Goal: Transaction & Acquisition: Purchase product/service

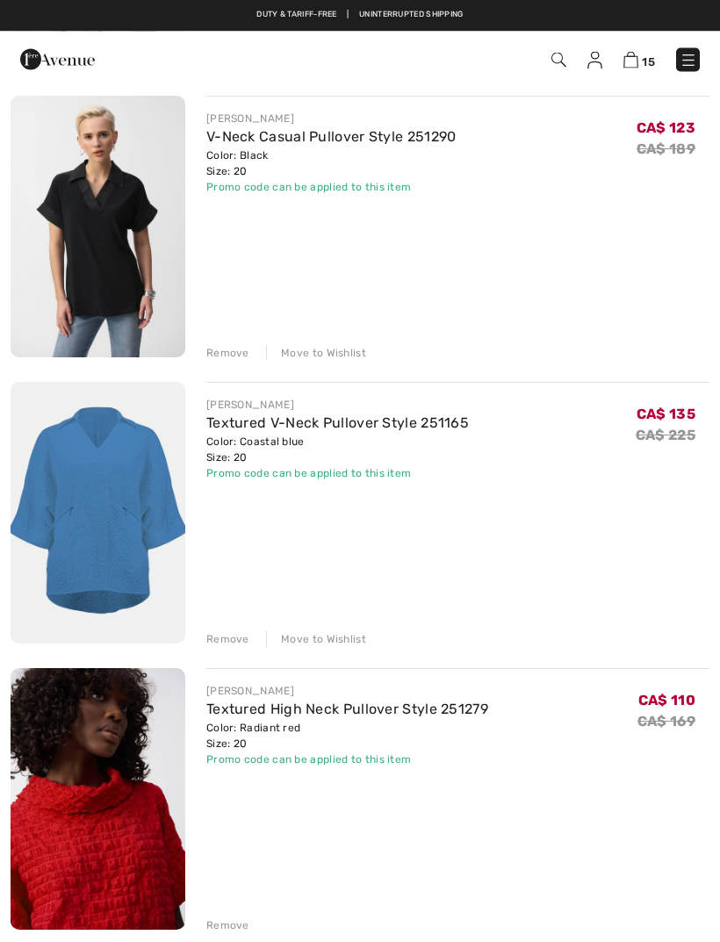
scroll to position [3240, 0]
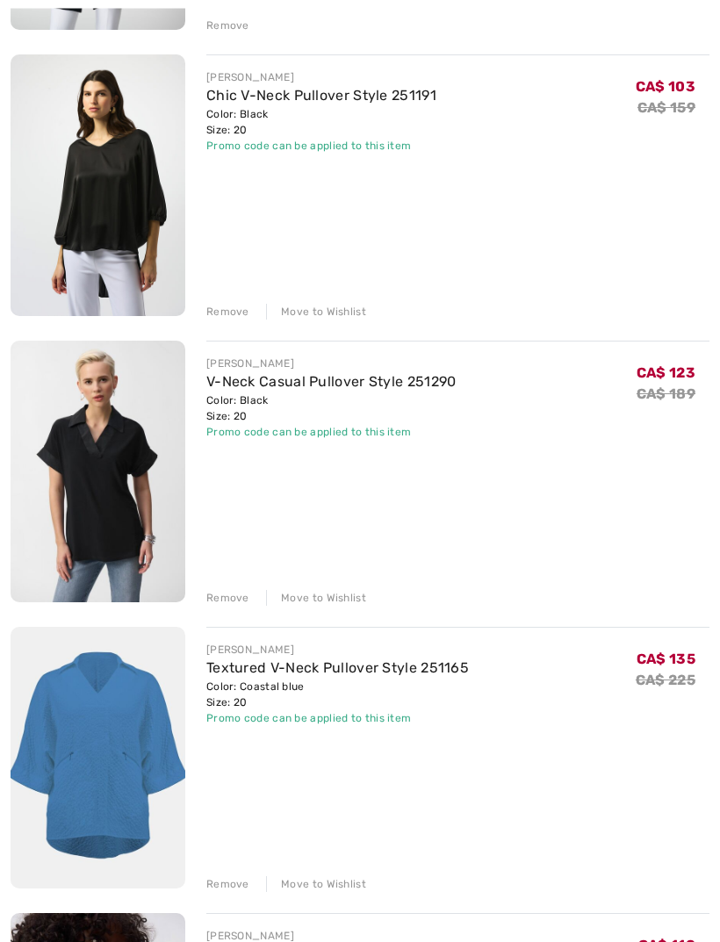
click at [326, 890] on div "Move to Wishlist" at bounding box center [316, 885] width 100 height 16
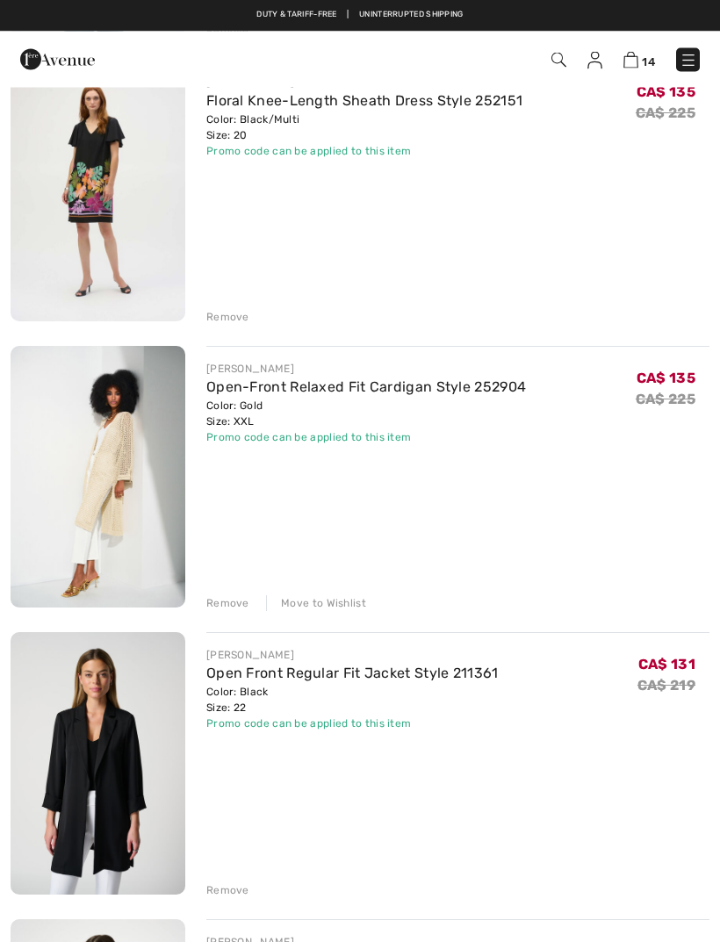
scroll to position [2197, 0]
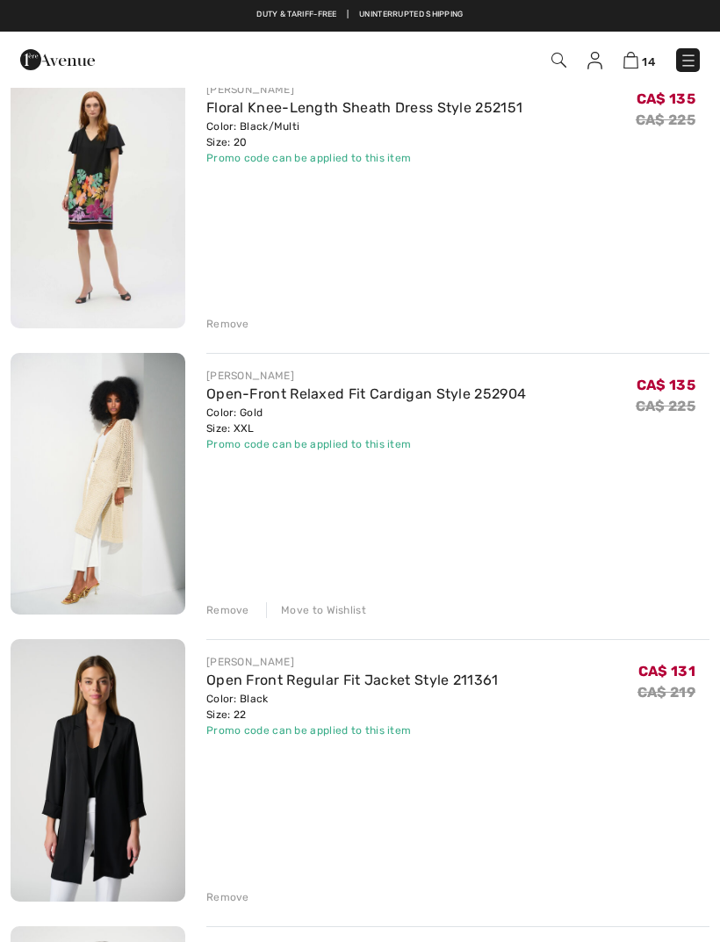
click at [342, 610] on div "Move to Wishlist" at bounding box center [316, 610] width 100 height 16
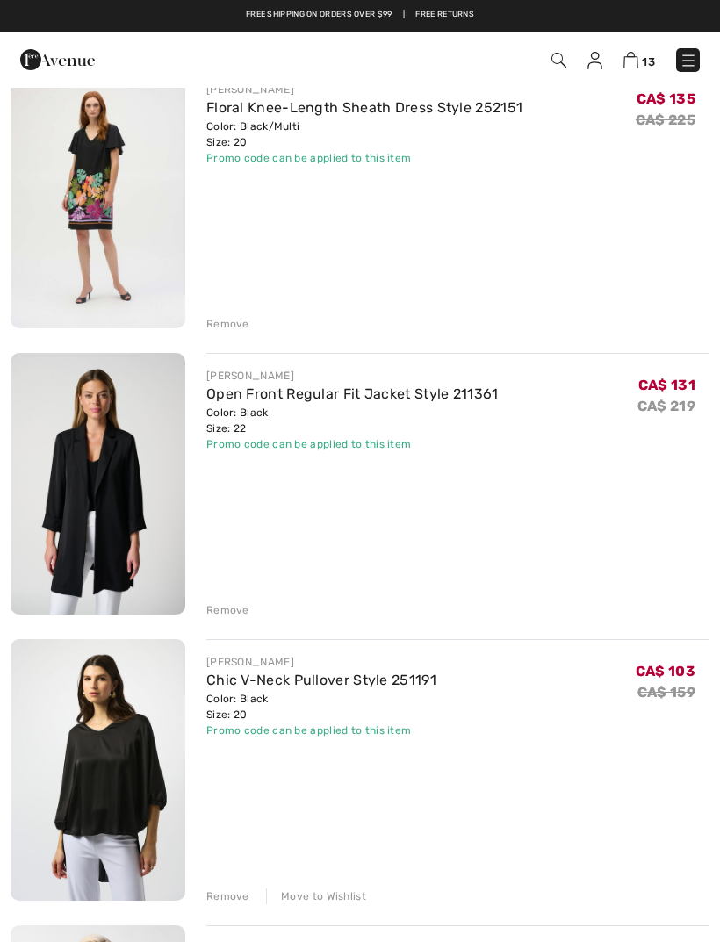
click at [224, 314] on div "Remove" at bounding box center [457, 321] width 503 height 19
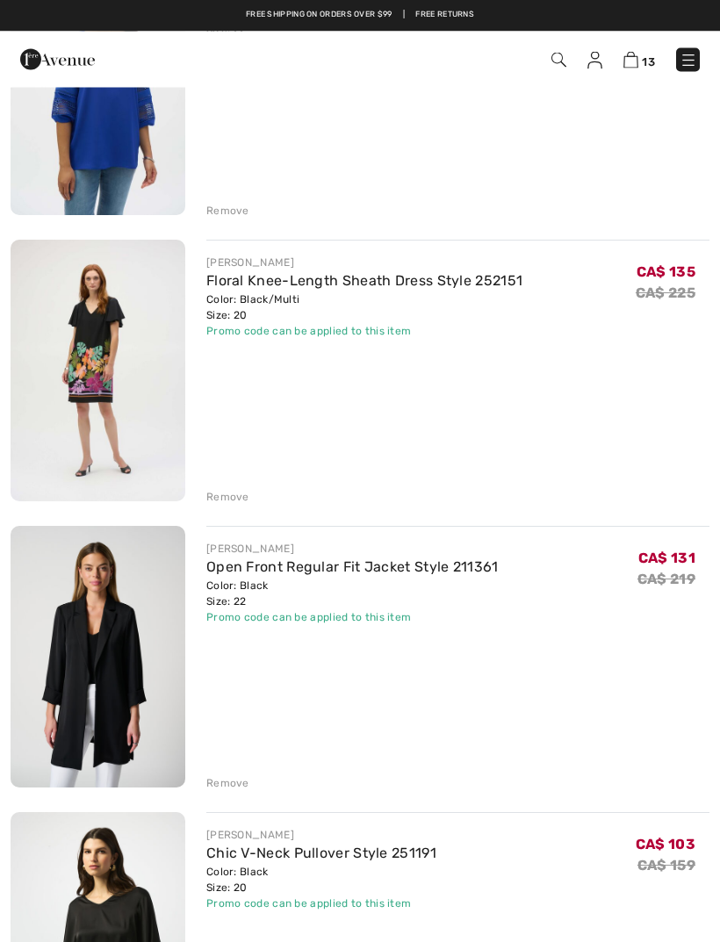
scroll to position [1979, 0]
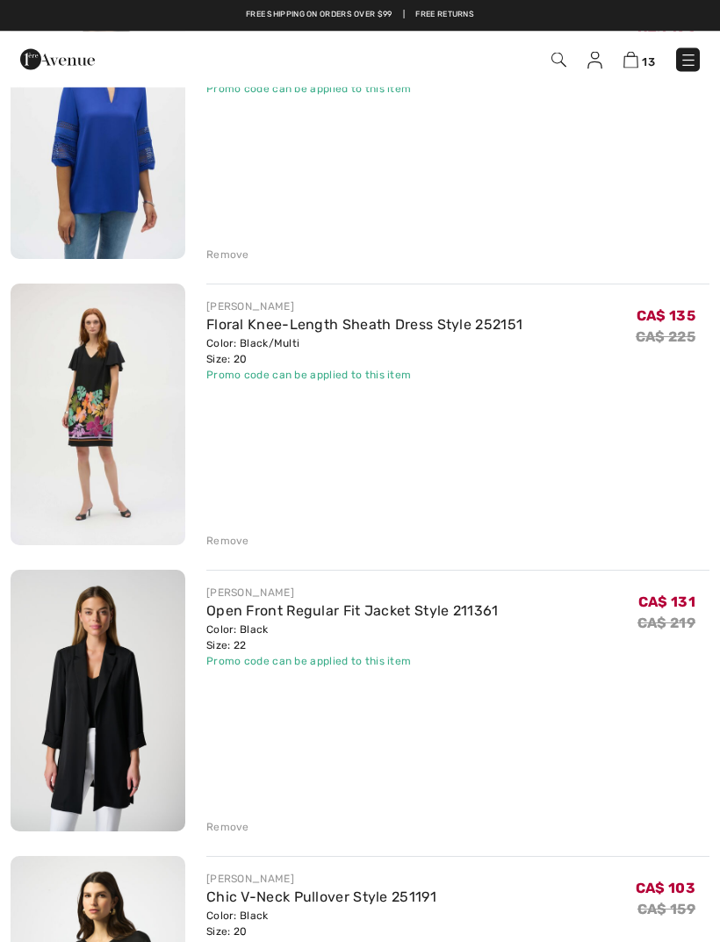
click at [221, 531] on div "Remove" at bounding box center [457, 539] width 503 height 19
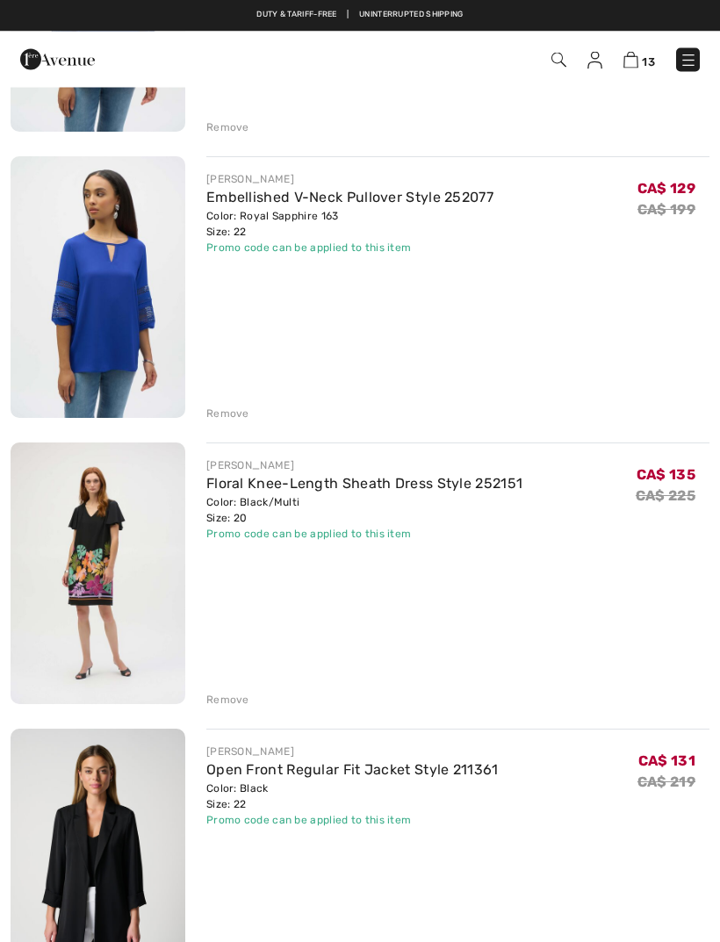
click at [220, 693] on div "Remove" at bounding box center [227, 700] width 43 height 16
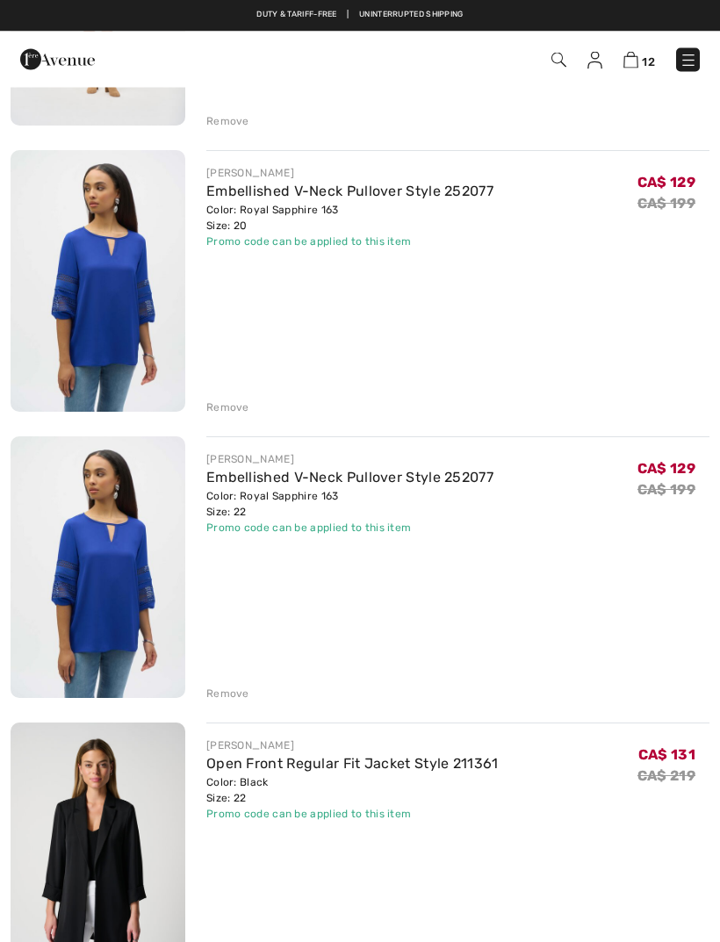
scroll to position [1541, 0]
click at [232, 690] on div "Remove" at bounding box center [227, 693] width 43 height 16
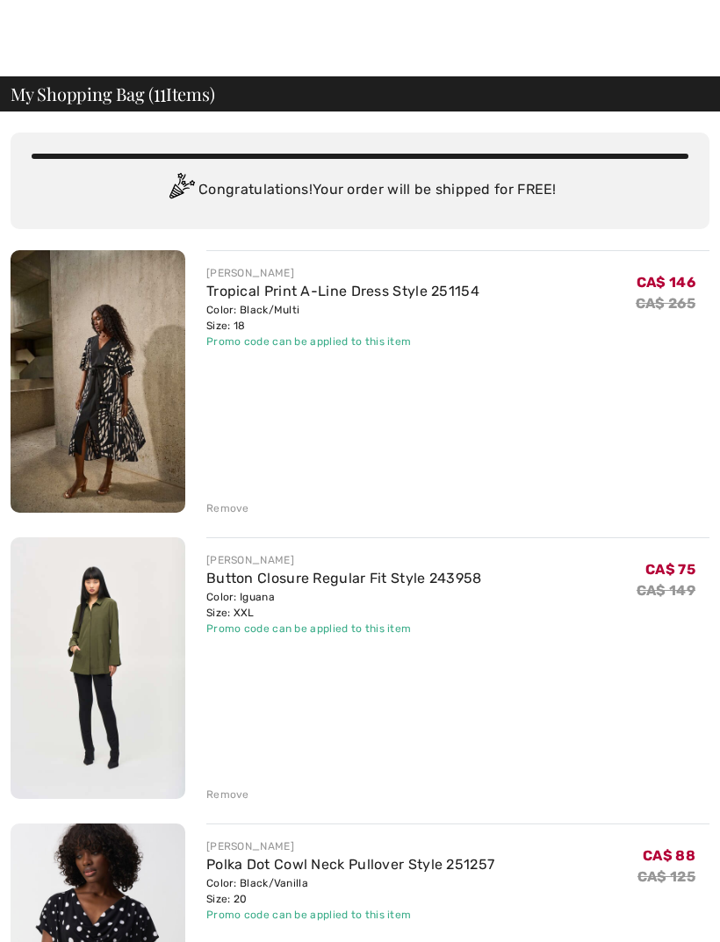
scroll to position [19, 0]
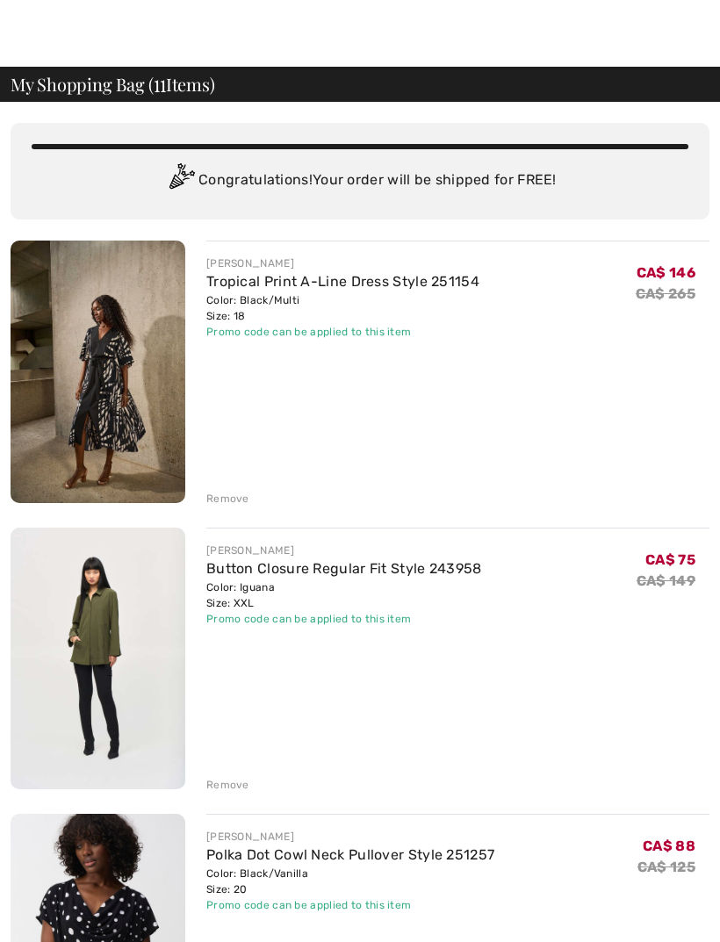
click at [342, 287] on link "Tropical Print A-Line Dress Style 251154" at bounding box center [342, 281] width 273 height 17
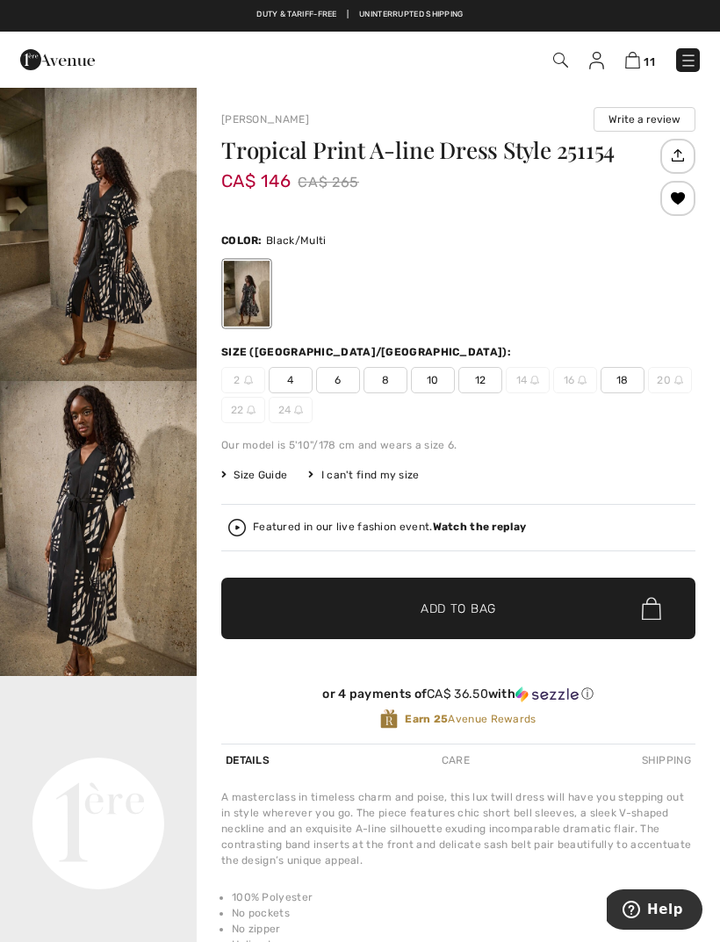
click at [126, 295] on img "1 / 7" at bounding box center [98, 233] width 197 height 295
click at [640, 61] on img at bounding box center [632, 60] width 15 height 17
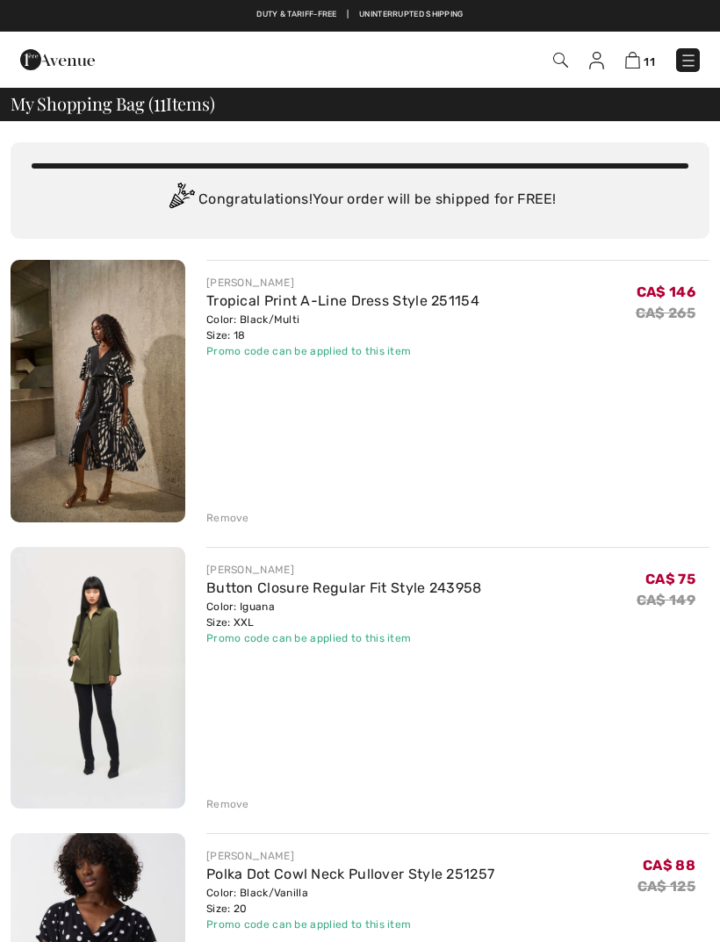
click at [228, 513] on div "Remove" at bounding box center [227, 518] width 43 height 16
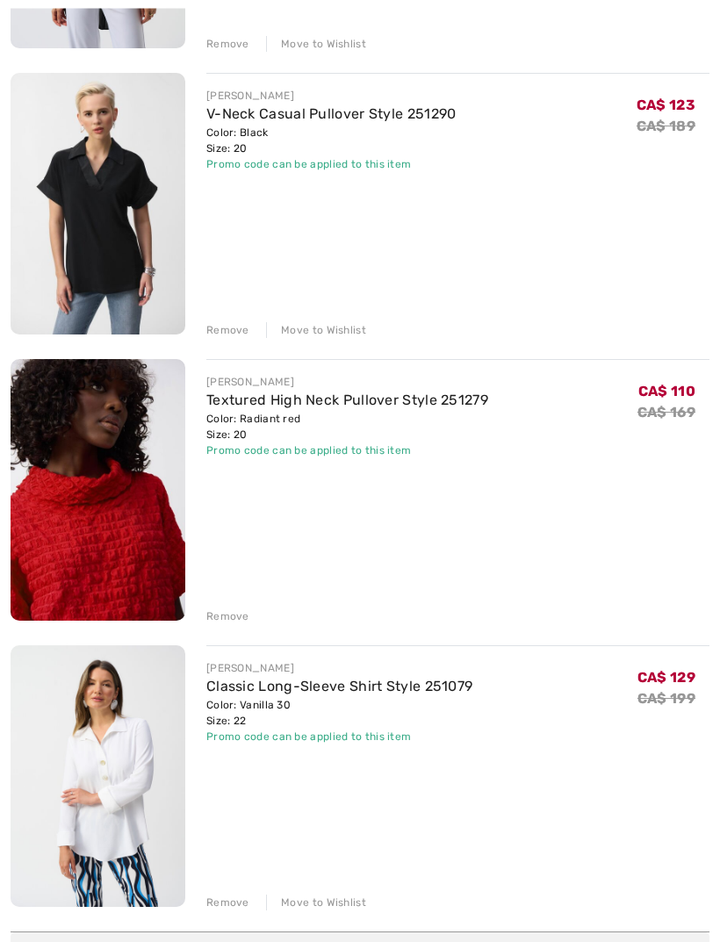
scroll to position [2191, 0]
click at [222, 621] on div "Remove" at bounding box center [227, 616] width 43 height 16
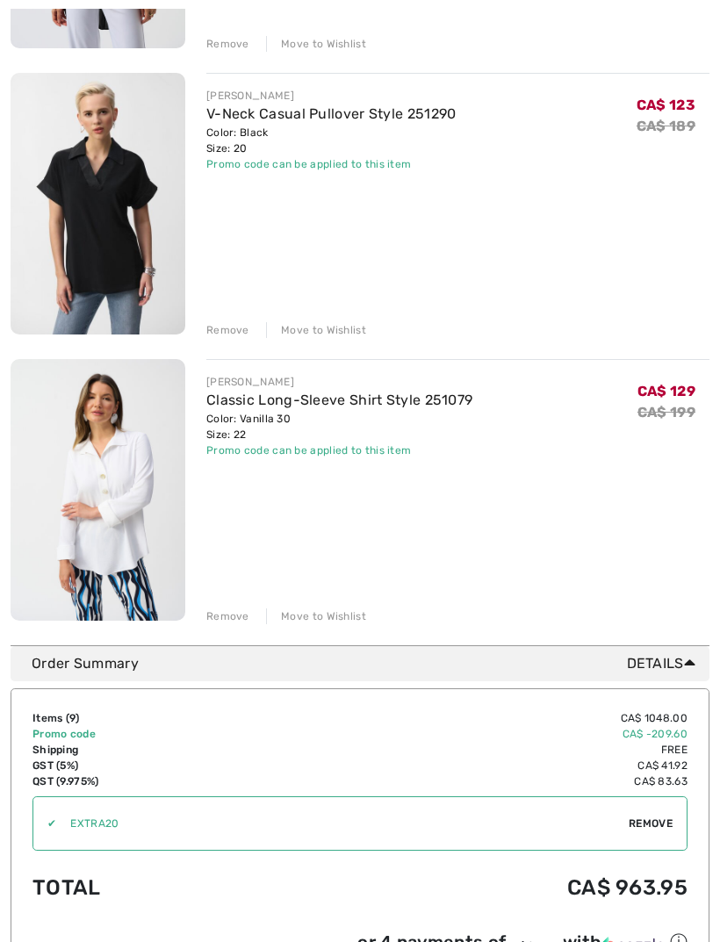
click at [324, 608] on div "Move to Wishlist" at bounding box center [316, 616] width 100 height 16
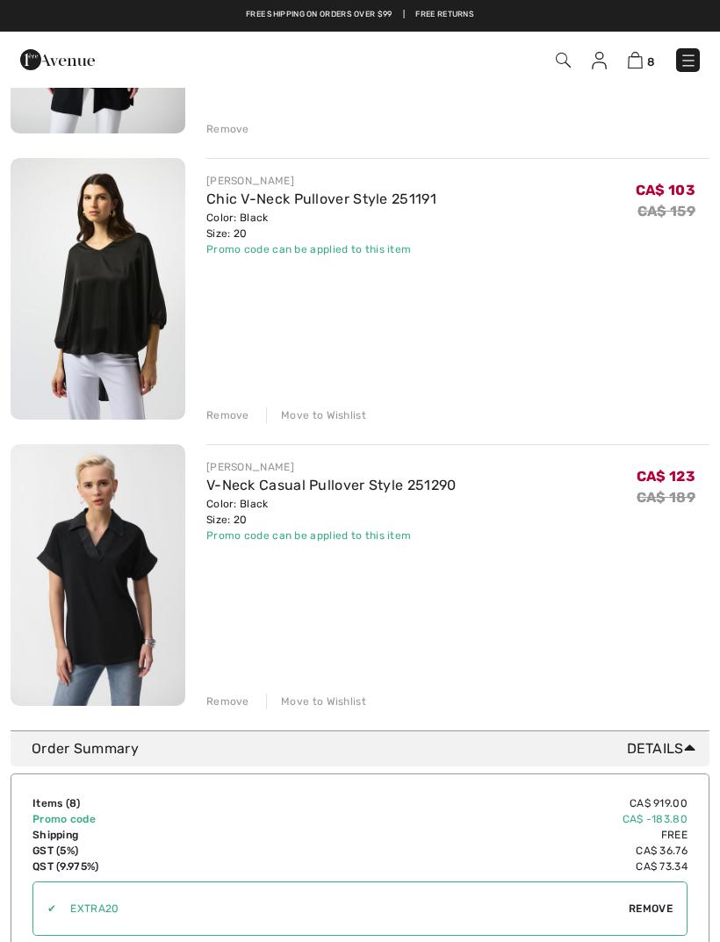
scroll to position [1821, 0]
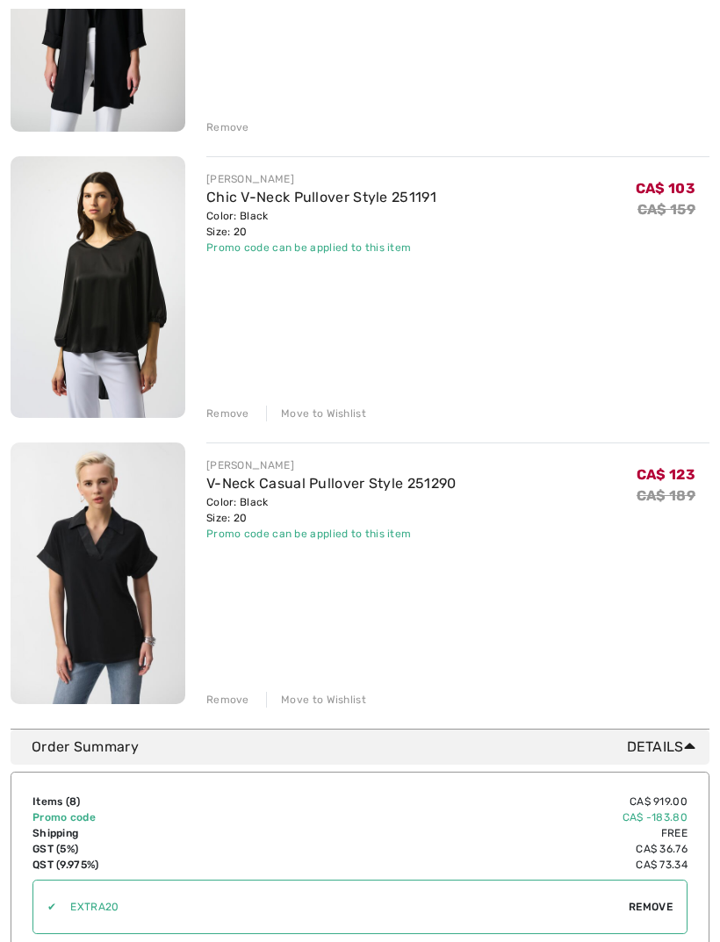
click at [327, 697] on div "Move to Wishlist" at bounding box center [316, 700] width 100 height 16
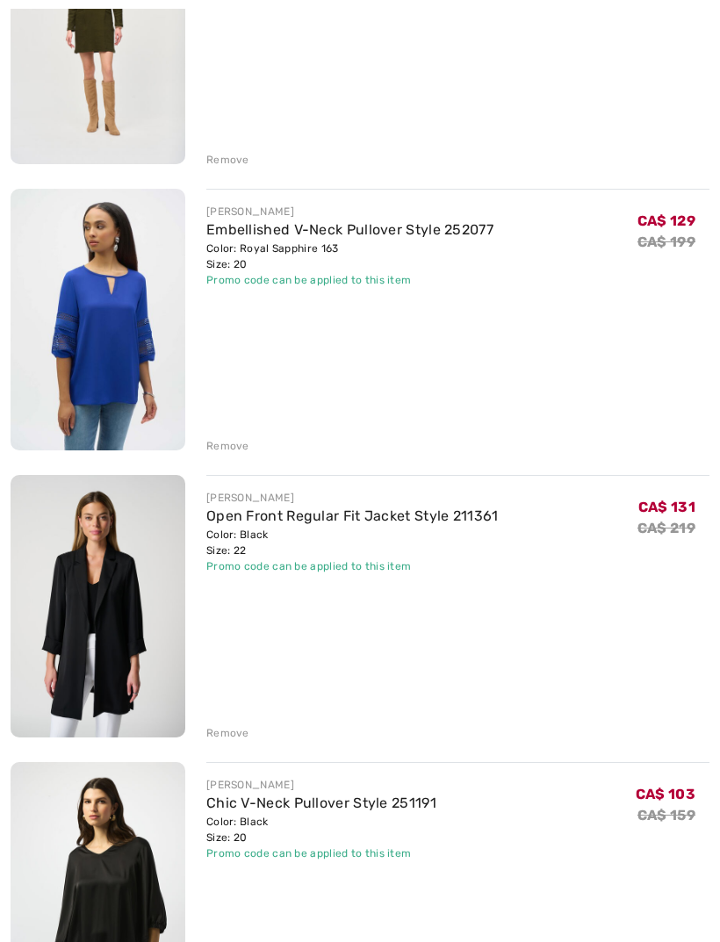
scroll to position [1216, 0]
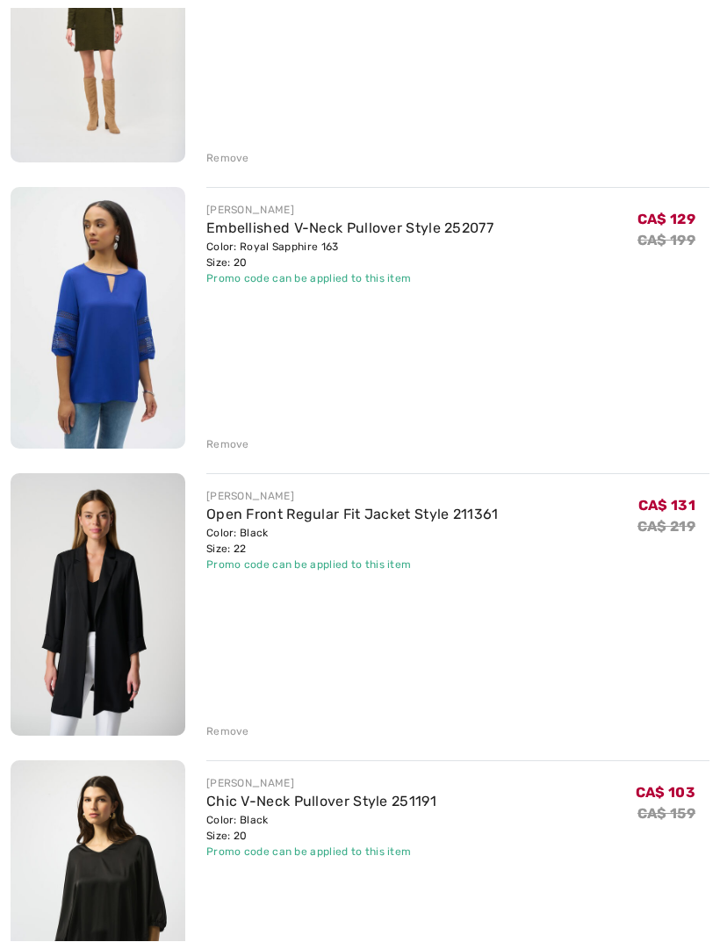
click at [226, 734] on div "Remove" at bounding box center [227, 732] width 43 height 16
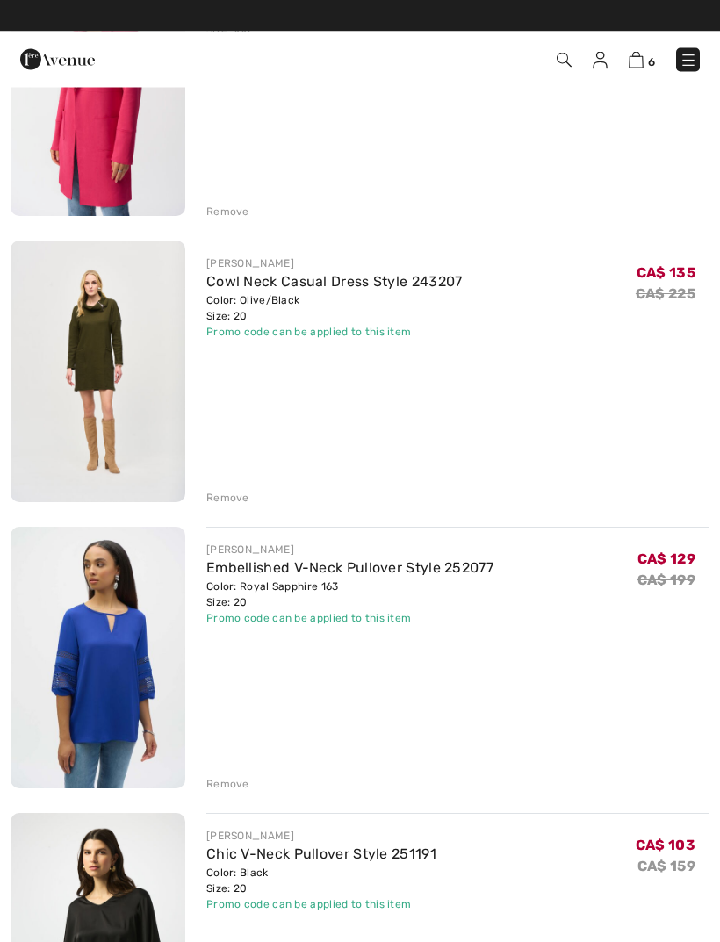
scroll to position [878, 0]
click at [229, 786] on div "Remove" at bounding box center [227, 784] width 43 height 16
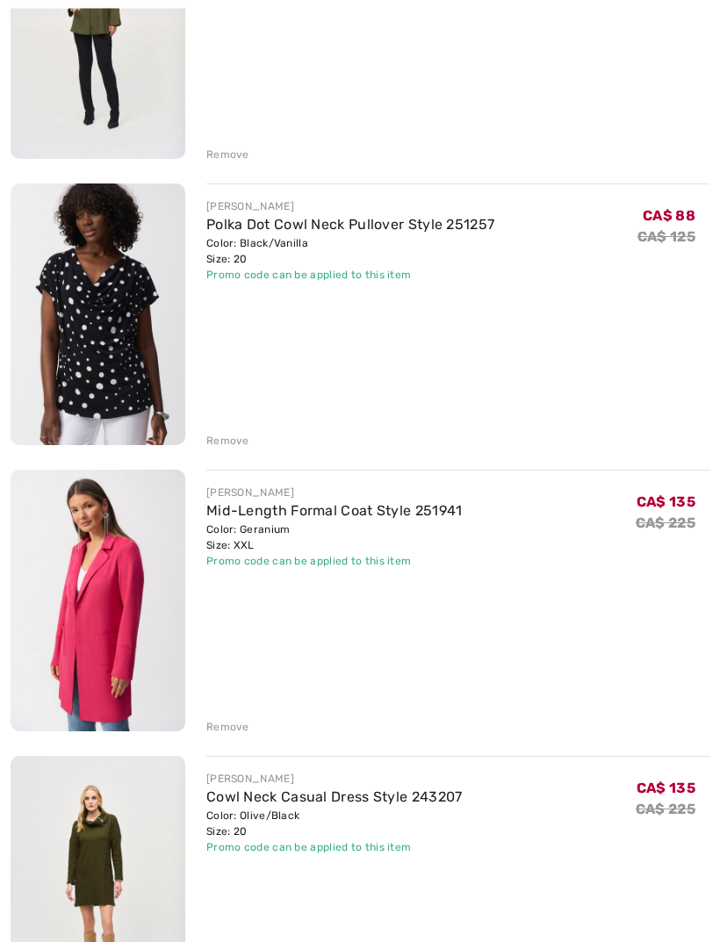
scroll to position [362, 0]
